Goal: Transaction & Acquisition: Purchase product/service

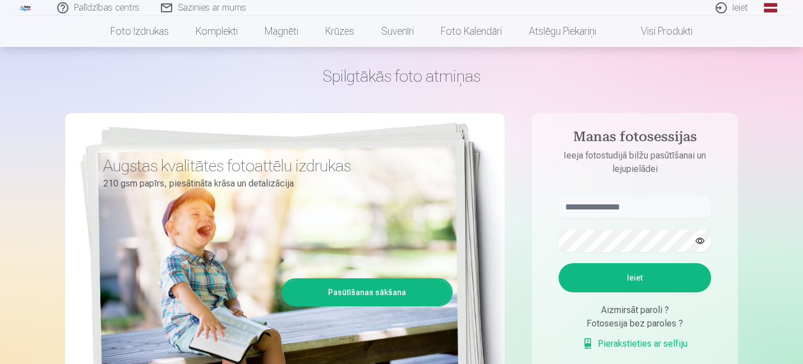
scroll to position [56, 0]
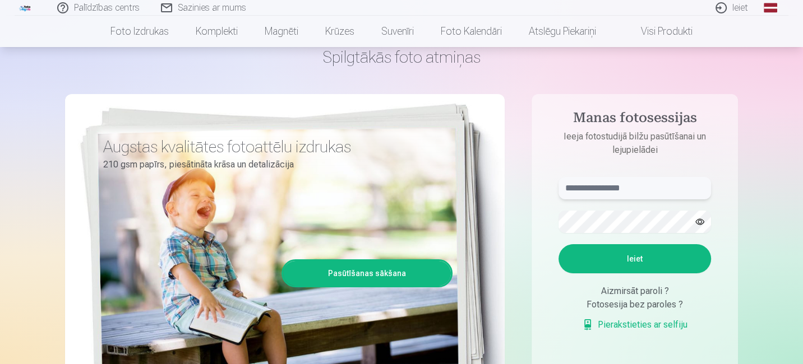
click at [605, 190] on input "text" at bounding box center [634, 188] width 152 height 22
type input "**********"
click at [622, 254] on button "Ieiet" at bounding box center [634, 258] width 152 height 29
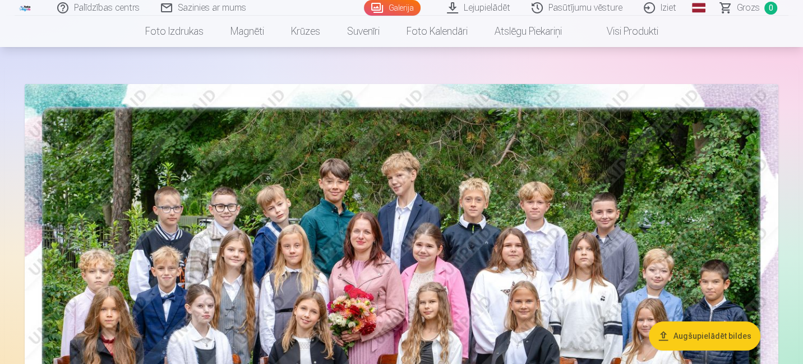
scroll to position [56, 0]
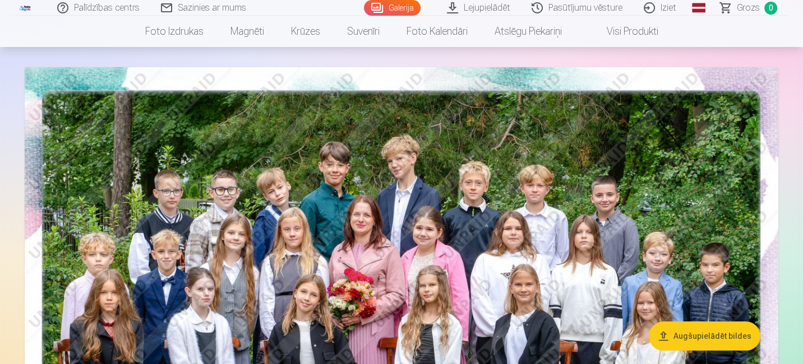
click at [701, 338] on button "Augšupielādēt bildes" at bounding box center [705, 336] width 112 height 29
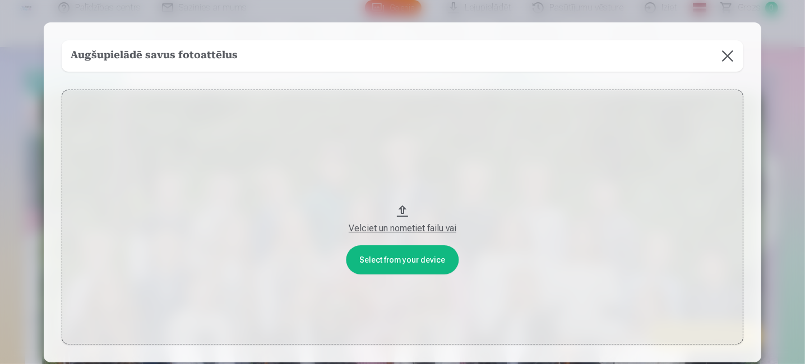
click at [721, 59] on button at bounding box center [727, 55] width 31 height 31
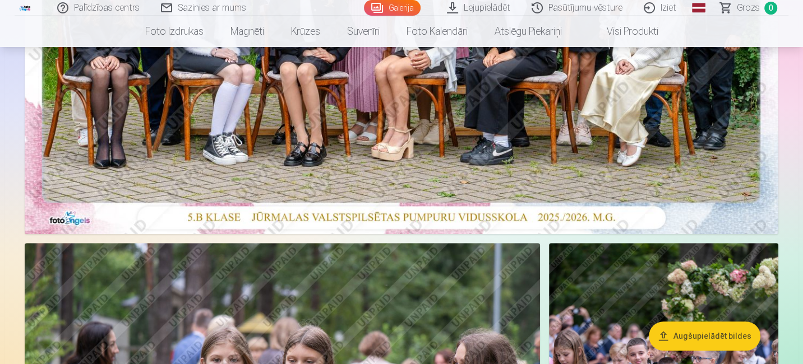
scroll to position [112, 0]
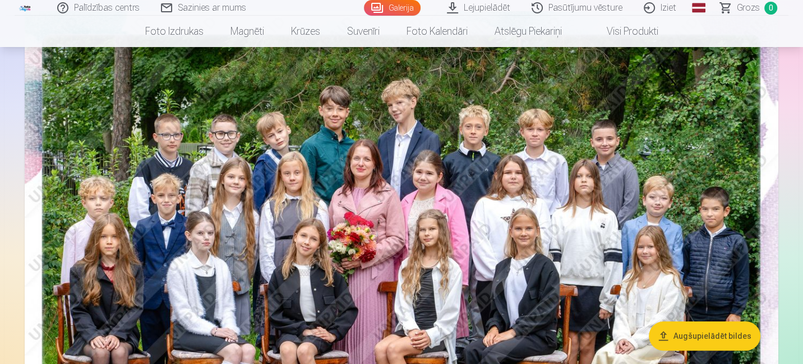
click at [400, 7] on link "Galerija" at bounding box center [392, 8] width 57 height 16
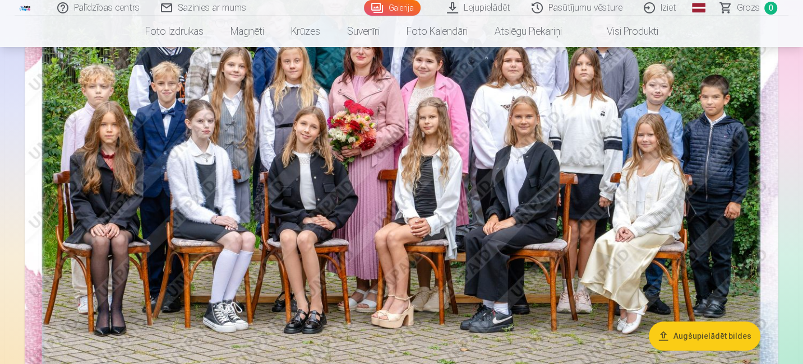
scroll to position [224, 0]
click at [230, 120] on img at bounding box center [402, 151] width 754 height 503
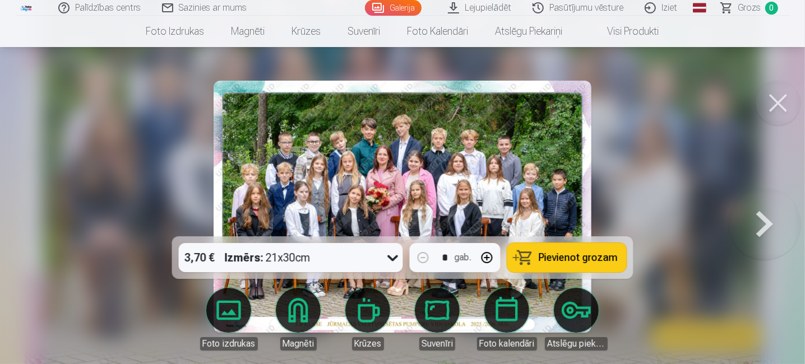
click at [567, 256] on span "Pievienot grozam" at bounding box center [578, 258] width 79 height 10
click at [757, 225] on button at bounding box center [765, 206] width 72 height 37
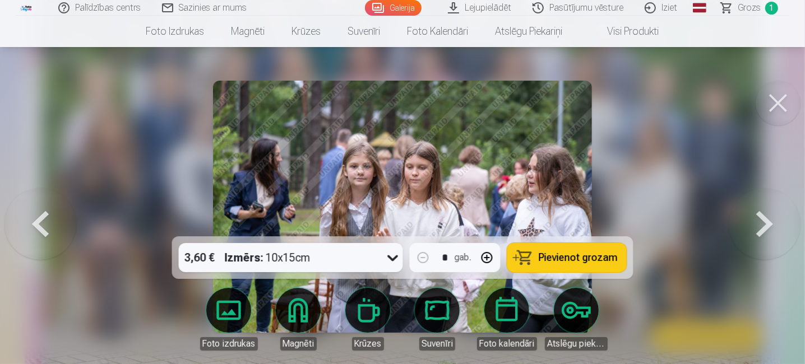
click at [577, 266] on button "Pievienot grozam" at bounding box center [566, 257] width 119 height 29
click at [762, 223] on button at bounding box center [765, 206] width 72 height 37
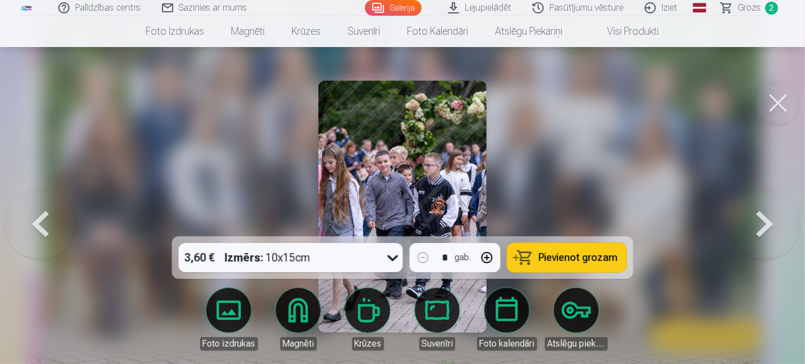
click at [762, 223] on button at bounding box center [765, 206] width 72 height 37
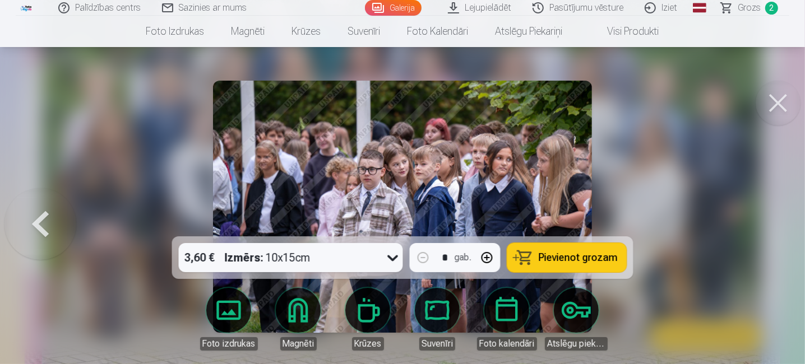
click at [762, 223] on div at bounding box center [402, 182] width 805 height 364
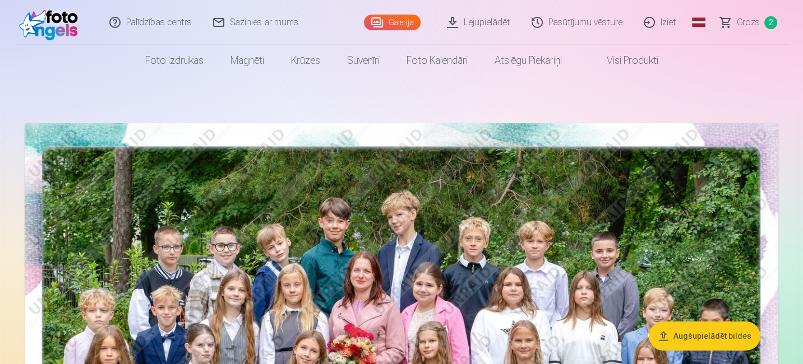
click at [744, 17] on span "Grozs" at bounding box center [748, 22] width 23 height 13
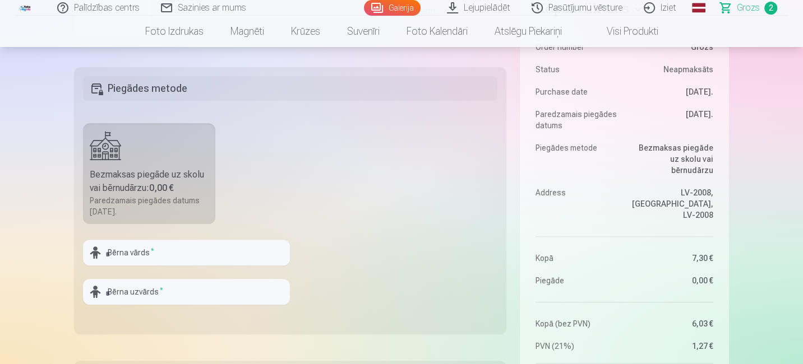
scroll to position [280, 0]
click at [154, 255] on input "text" at bounding box center [186, 251] width 207 height 26
type input "***"
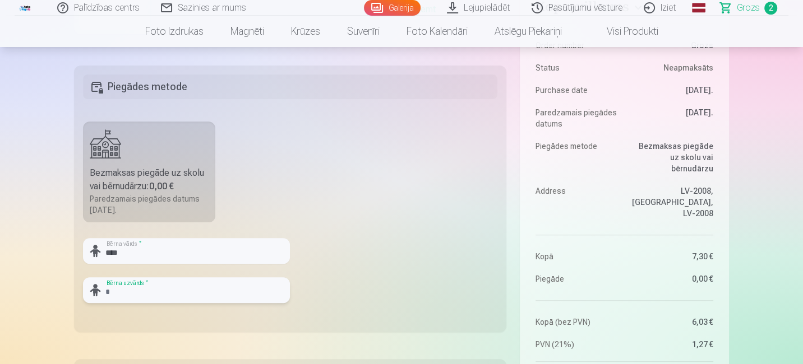
drag, startPoint x: 172, startPoint y: 292, endPoint x: 152, endPoint y: 302, distance: 21.6
click at [149, 295] on input "text" at bounding box center [186, 291] width 207 height 26
type input "*********"
click at [367, 314] on fieldset "Piegādes metode Bezmaksas piegāde uz skolu vai bērnudārzu : 0,00 € Paredzamais …" at bounding box center [290, 199] width 432 height 267
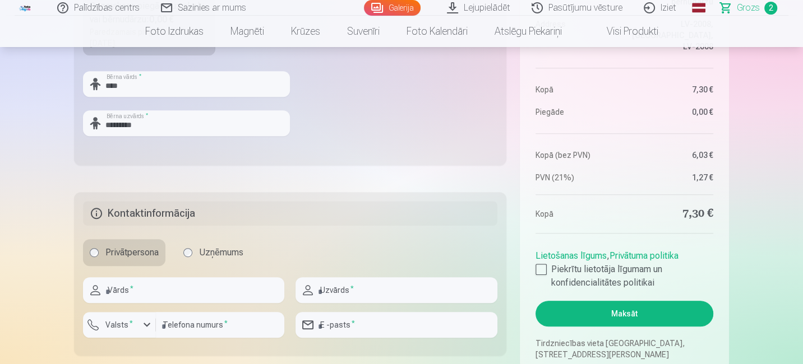
scroll to position [448, 0]
click at [209, 296] on input "text" at bounding box center [183, 290] width 201 height 26
type input "*****"
type input "*********"
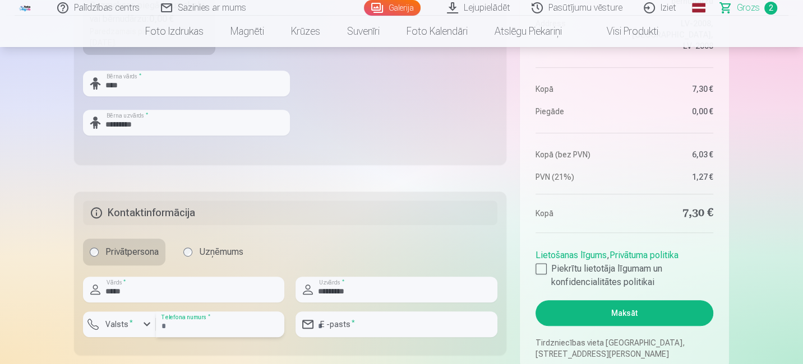
type input "********"
type input "**********"
click at [539, 264] on div at bounding box center [540, 269] width 11 height 11
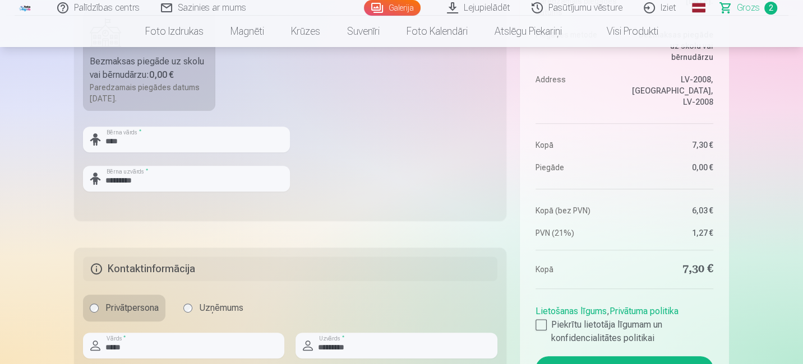
scroll to position [561, 0]
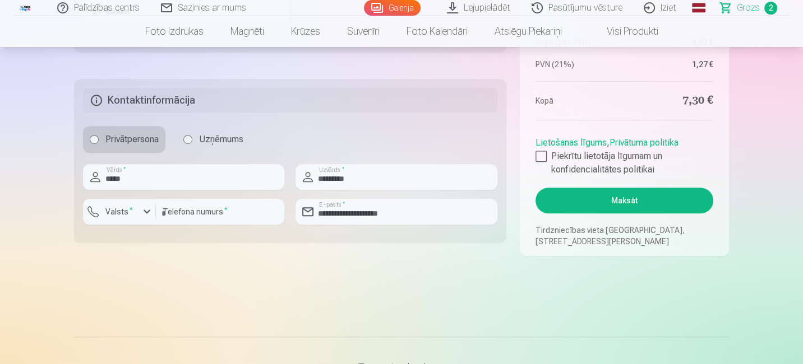
click at [636, 206] on button "Maksāt" at bounding box center [624, 201] width 178 height 26
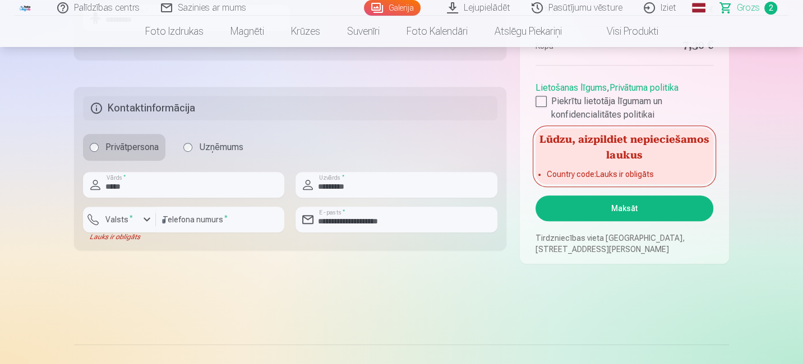
scroll to position [505, 0]
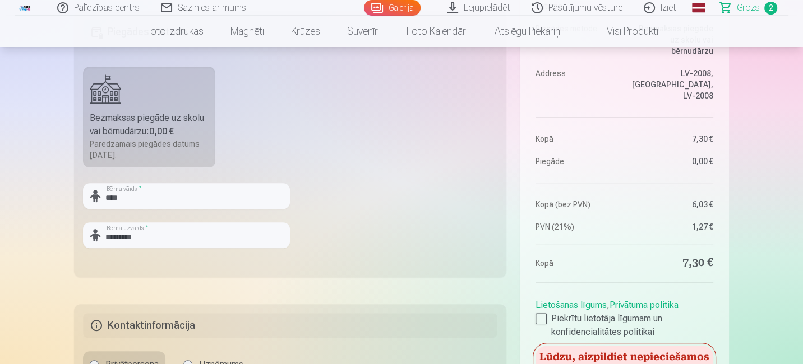
scroll to position [336, 0]
click at [464, 232] on fieldset "Piegādes metode Bezmaksas piegāde uz skolu vai bērnudārzu : 0,00 € Paredzamais …" at bounding box center [290, 143] width 432 height 267
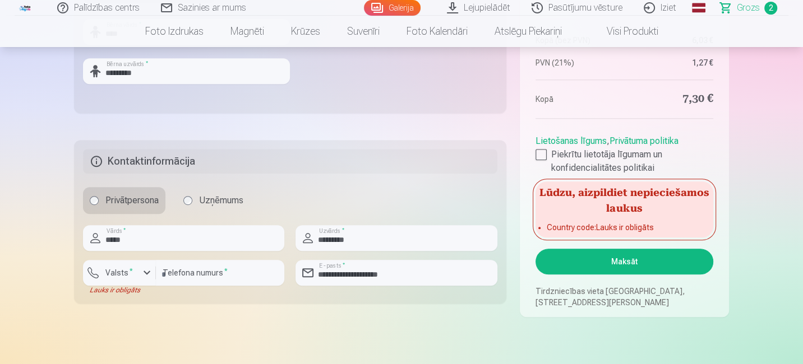
scroll to position [505, 0]
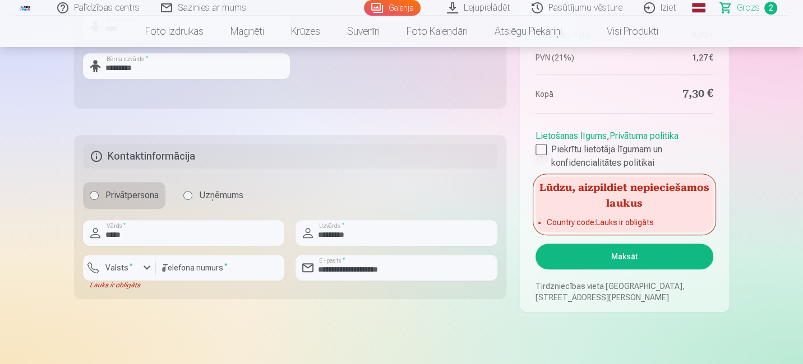
click at [539, 151] on div at bounding box center [540, 149] width 11 height 11
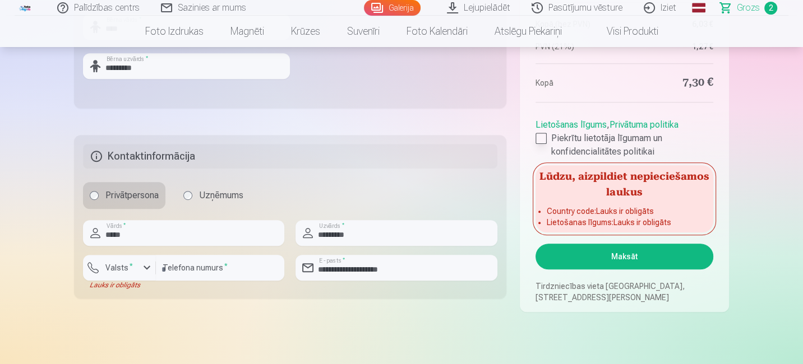
click at [540, 138] on div at bounding box center [540, 138] width 11 height 11
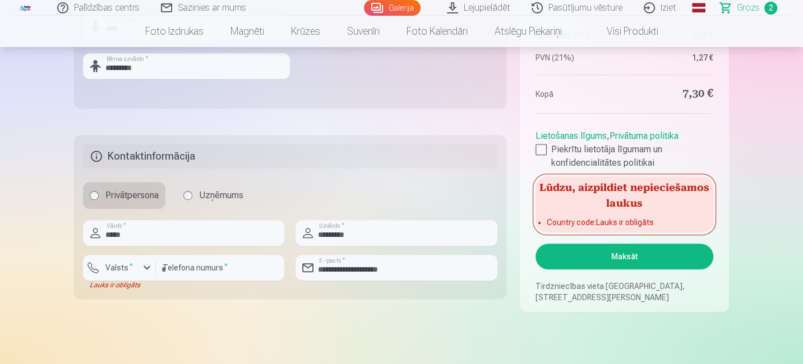
click at [521, 258] on aside "Kopsavilkums Order number Grozs Status Neapmaksāts Purchase date 11.09.2025. Pa…" at bounding box center [624, 4] width 209 height 616
click at [146, 267] on div "button" at bounding box center [146, 267] width 13 height 13
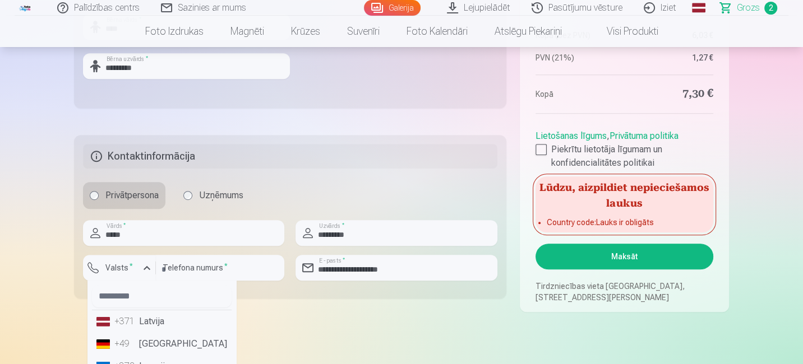
click at [142, 320] on li "+371 Latvija" at bounding box center [162, 322] width 140 height 22
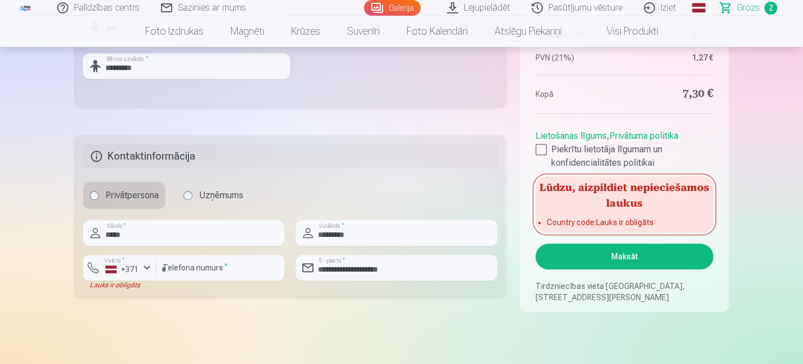
click at [623, 255] on button "Maksāt" at bounding box center [624, 257] width 178 height 26
